Goal: Transaction & Acquisition: Purchase product/service

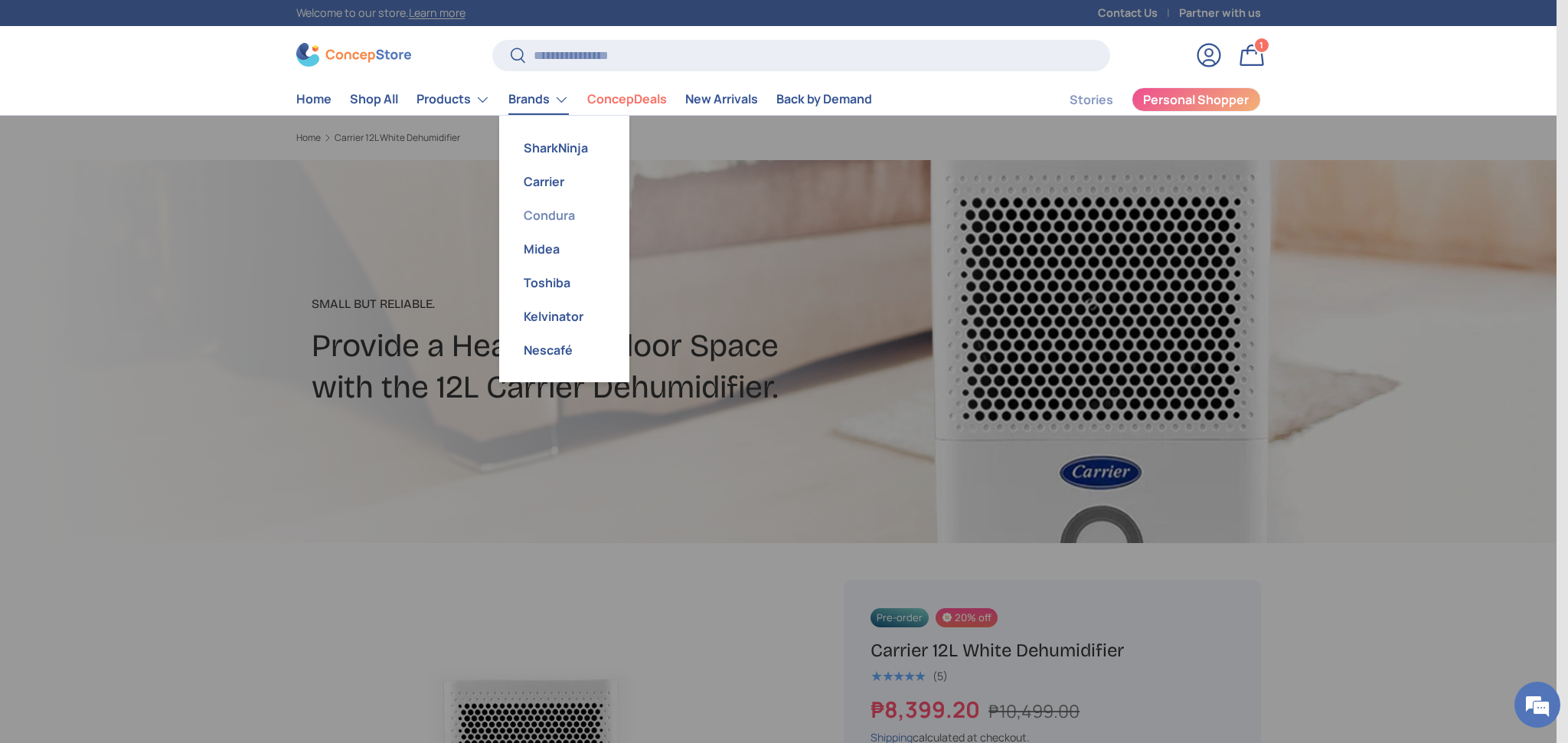
click at [557, 209] on link "Condura" at bounding box center [565, 215] width 112 height 34
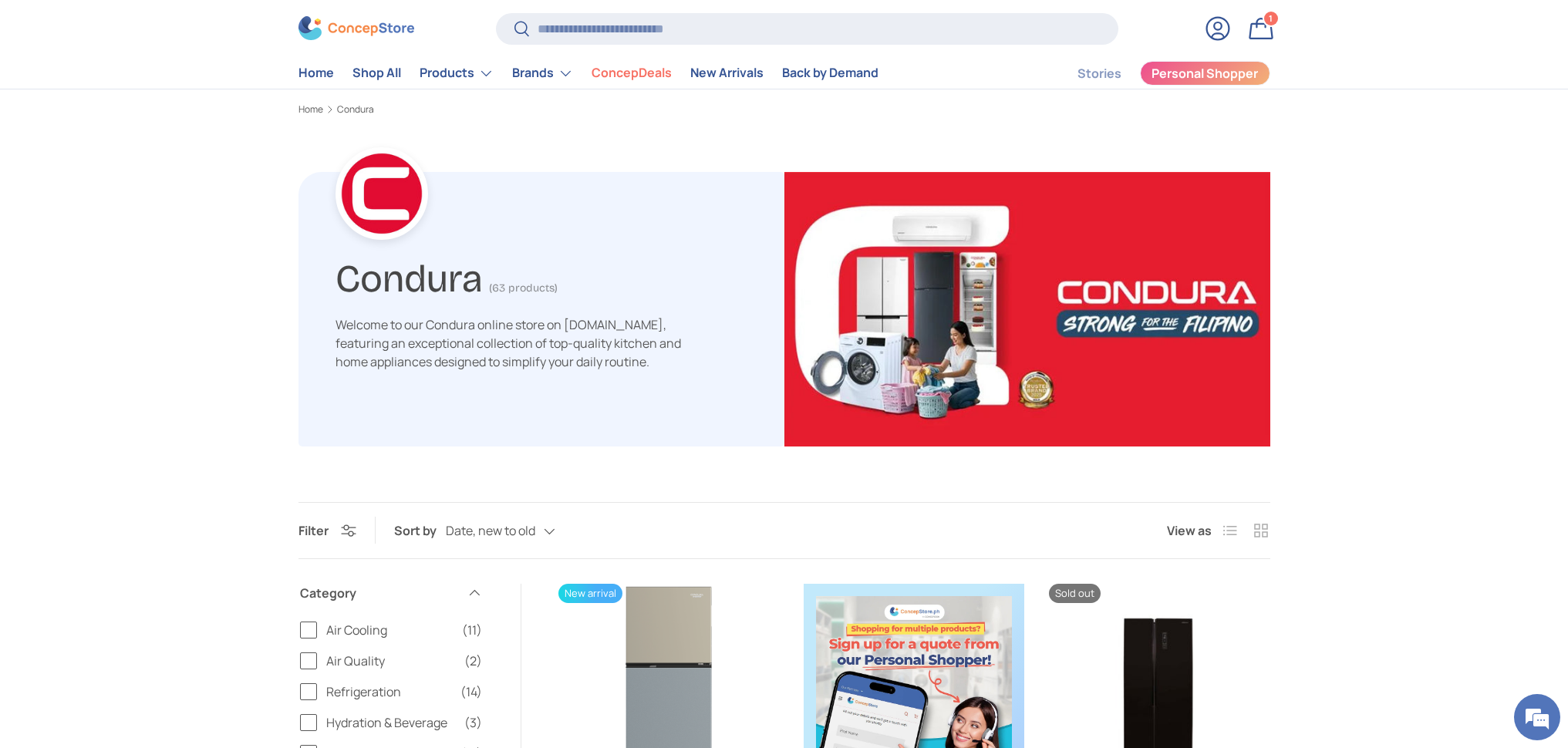
scroll to position [389, 0]
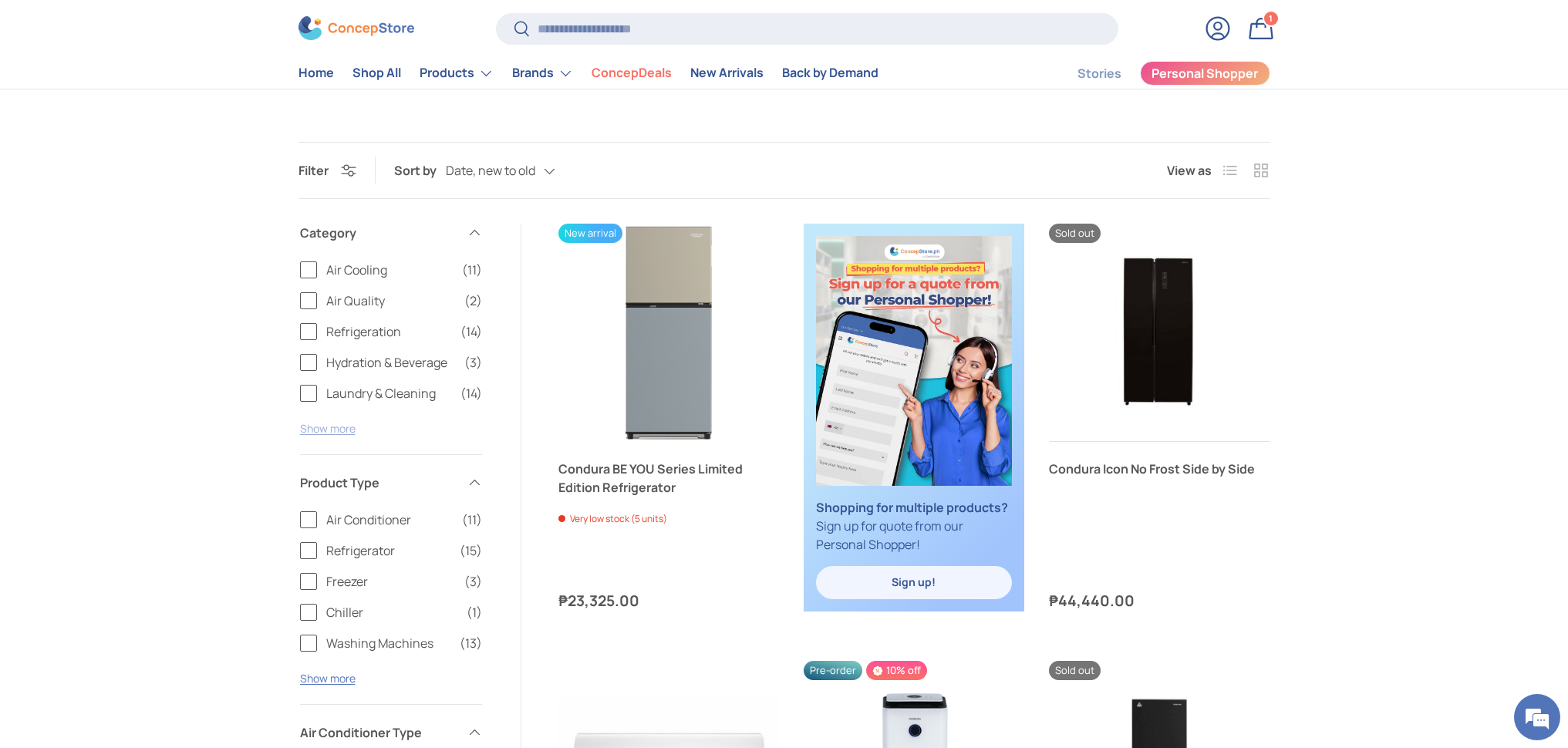
click at [353, 427] on button "Show more" at bounding box center [328, 428] width 56 height 14
click at [361, 298] on span "Air Quality" at bounding box center [391, 300] width 129 height 18
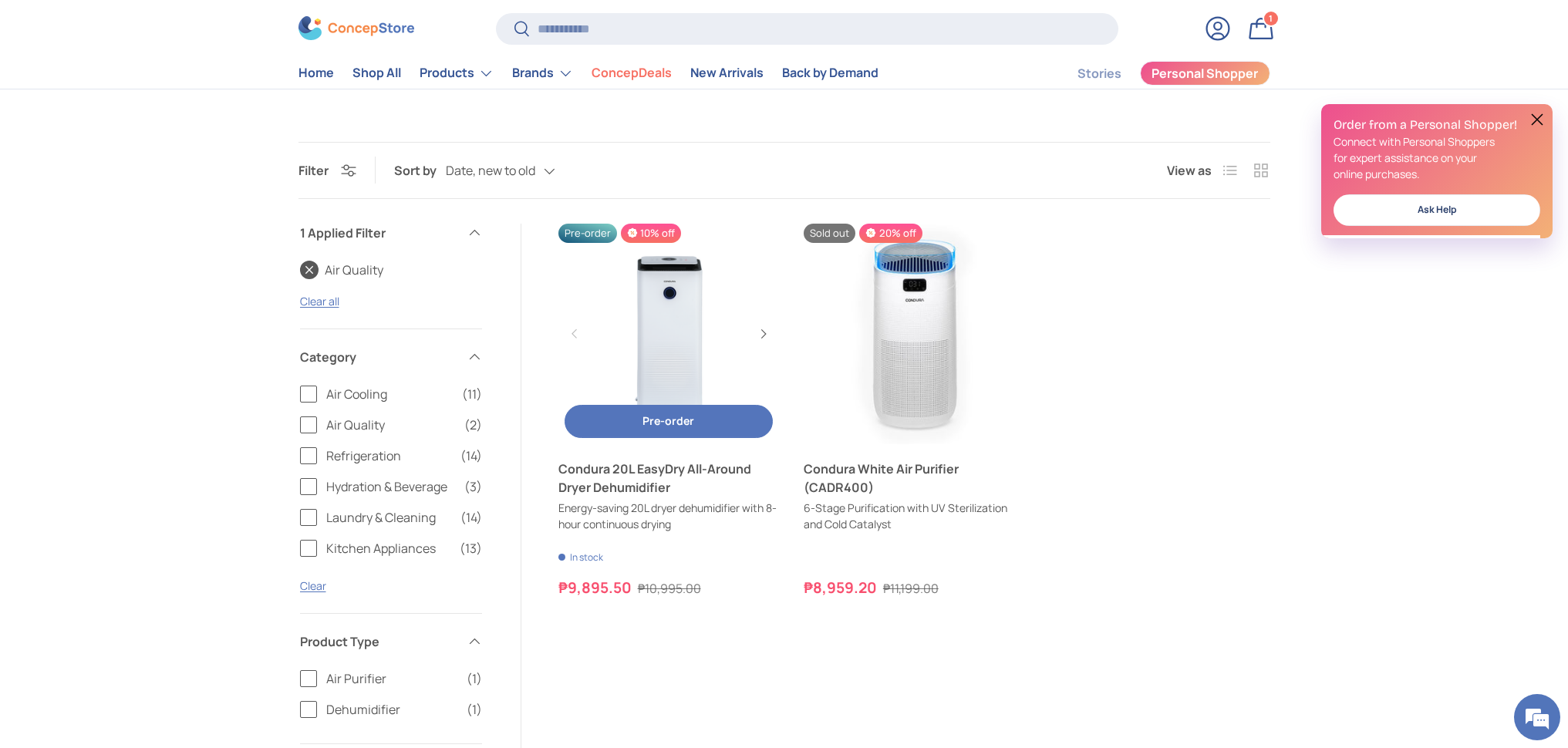
click at [664, 315] on link "Condura 20L EasyDry All-Around Dryer Dehumidifier" at bounding box center [669, 334] width 221 height 221
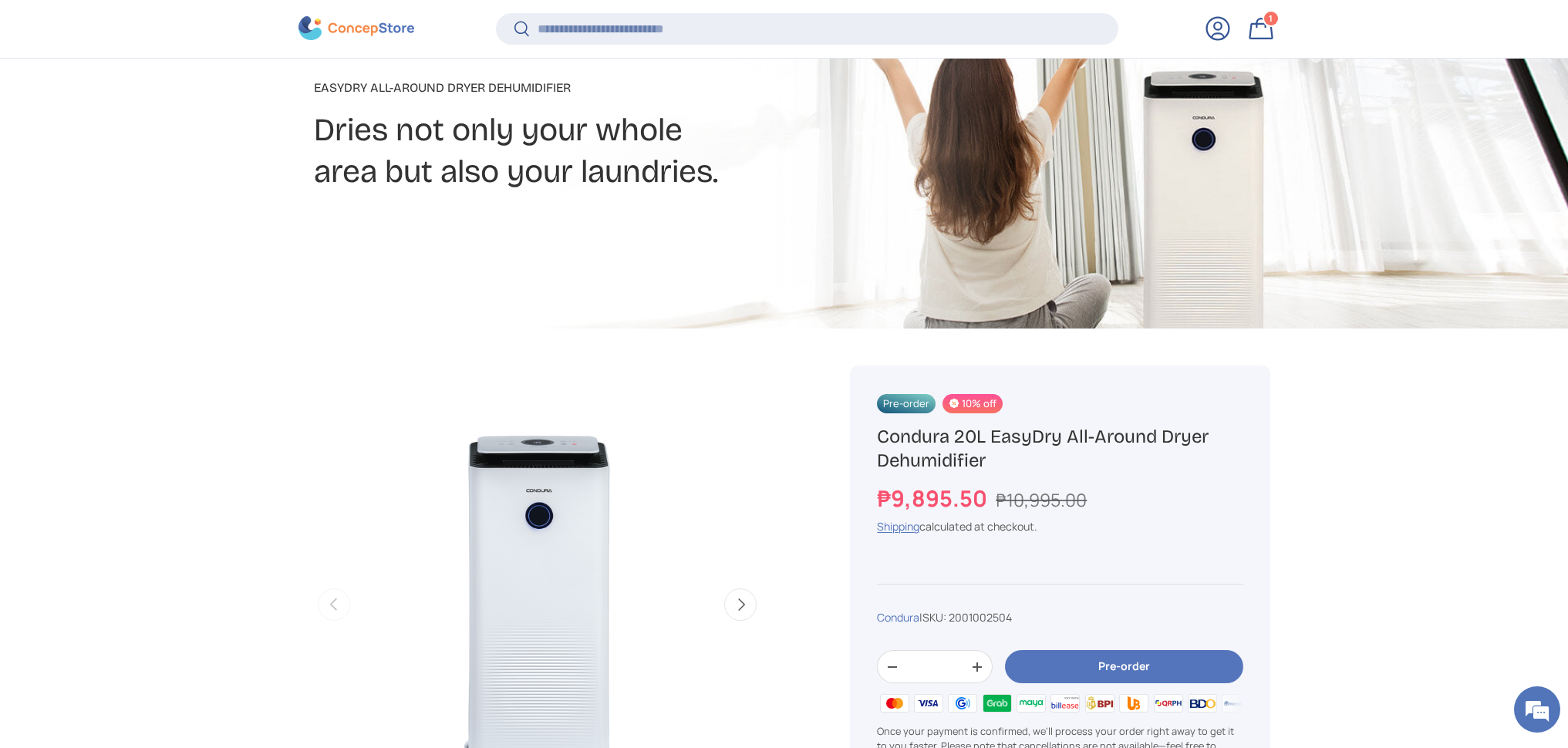
scroll to position [444, 0]
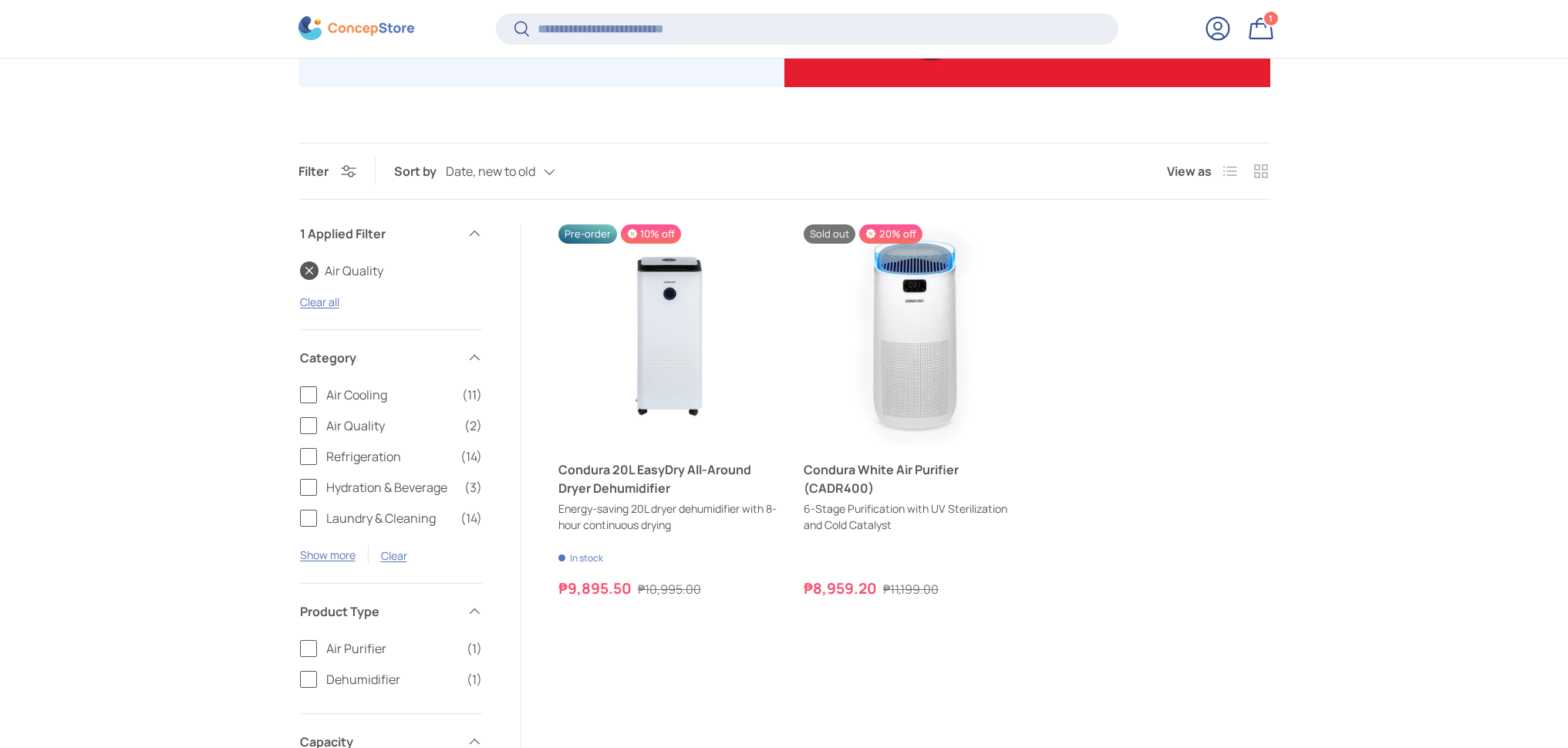
scroll to position [389, 0]
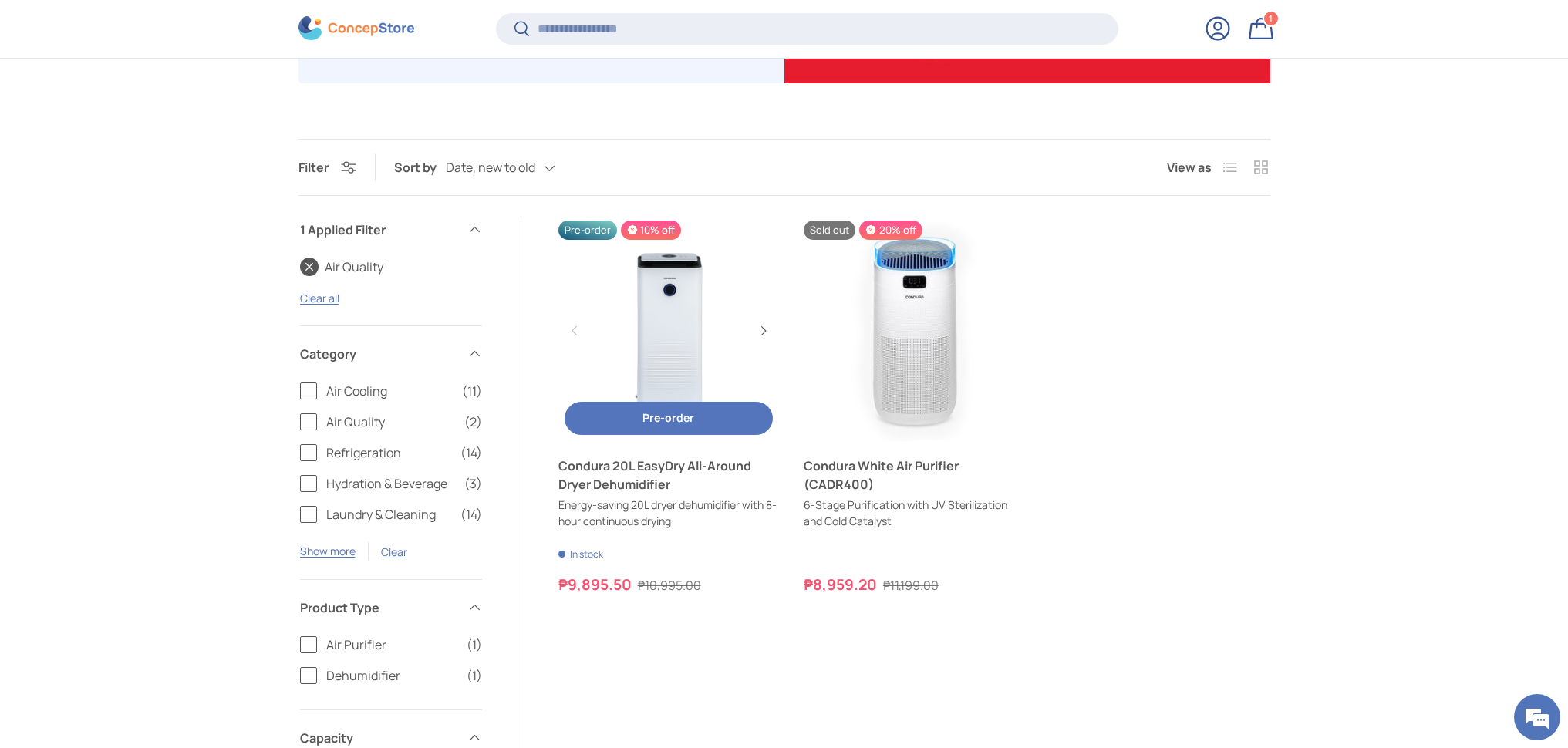
click at [702, 316] on link "Condura 20L EasyDry All-Around Dryer Dehumidifier" at bounding box center [669, 331] width 221 height 221
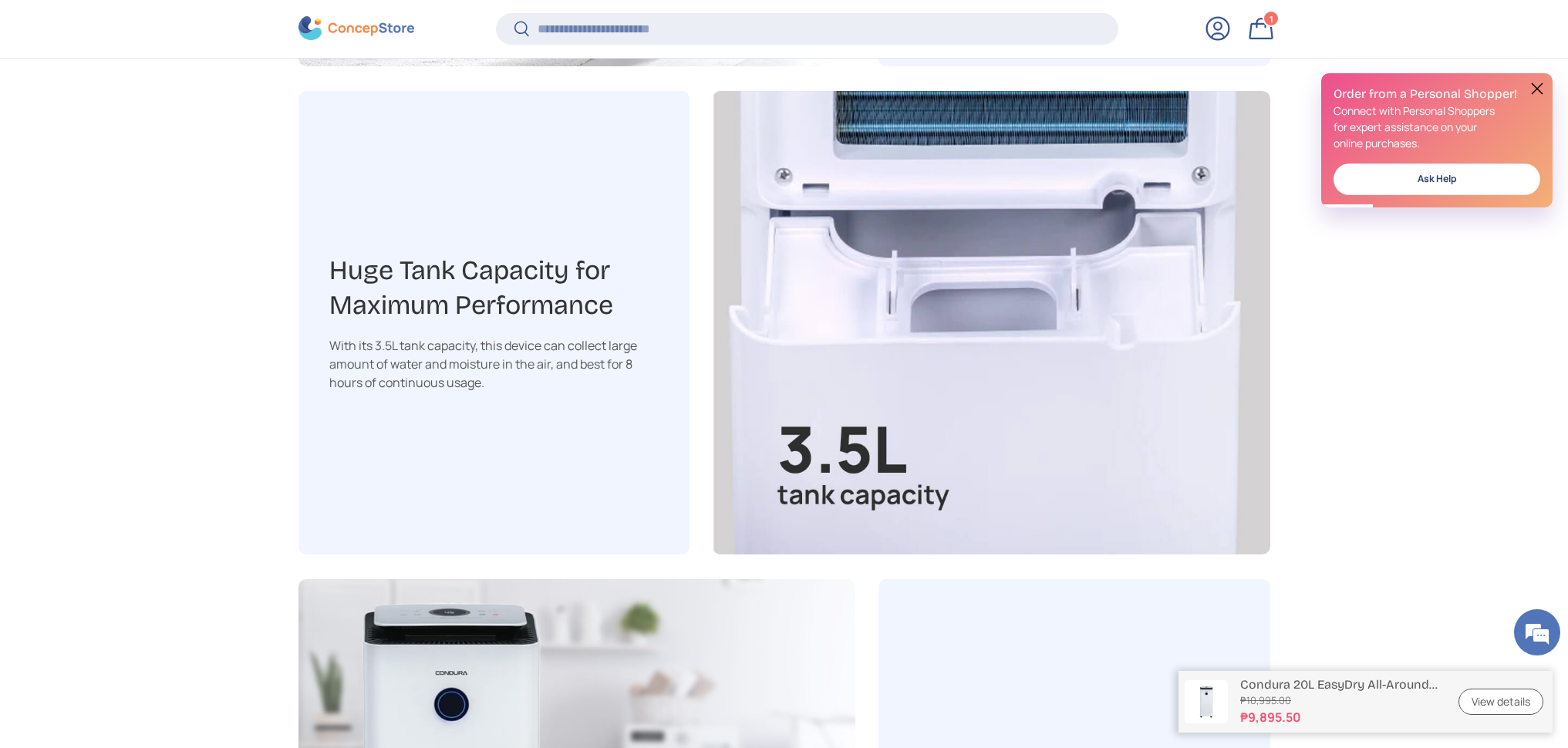
scroll to position [2584, 0]
